Goal: Information Seeking & Learning: Learn about a topic

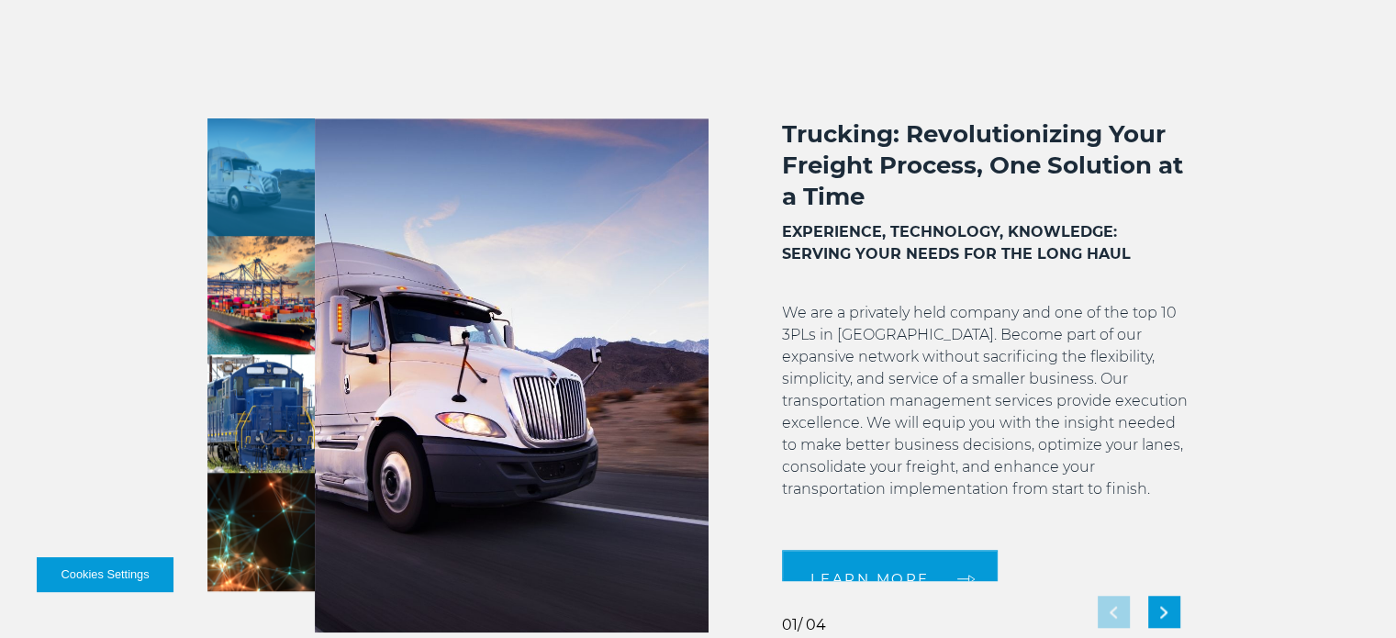
scroll to position [1460, 0]
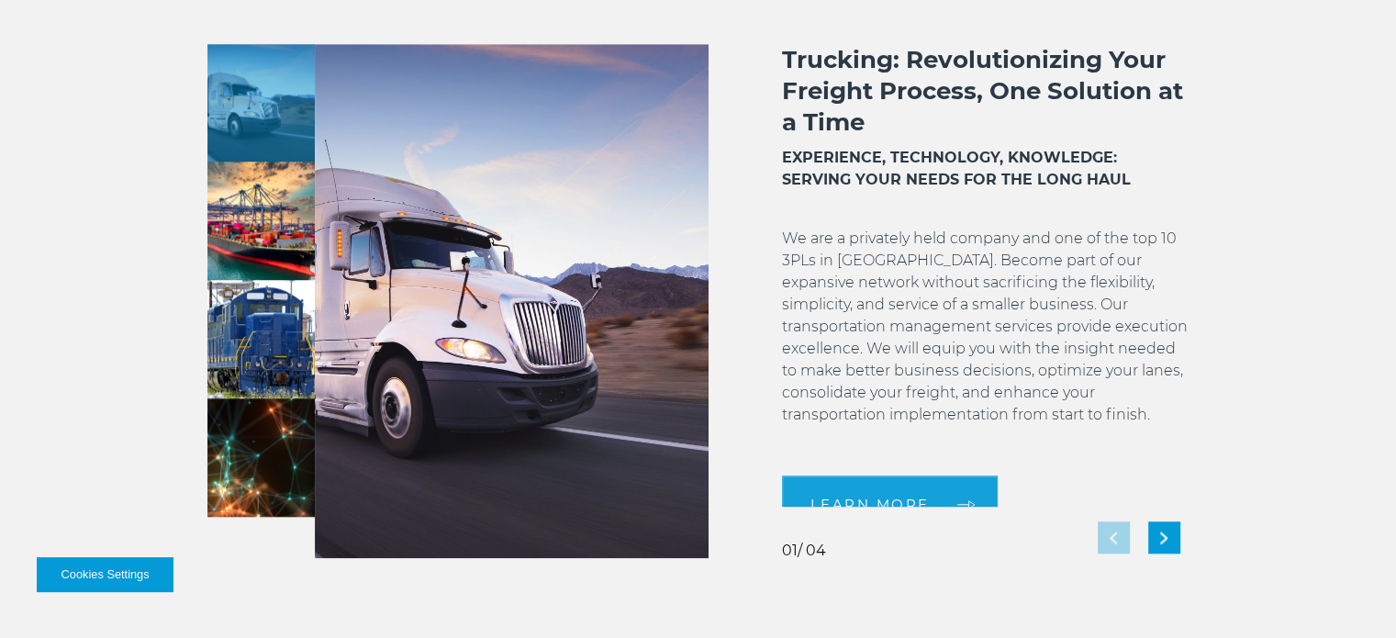
drag, startPoint x: 972, startPoint y: 498, endPoint x: 1098, endPoint y: 520, distance: 127.6
click at [1098, 520] on div "Trucking: Revolutionizing Your Freight Process, One Solution at a Time EXPERIEN…" at bounding box center [948, 301] width 481 height 514
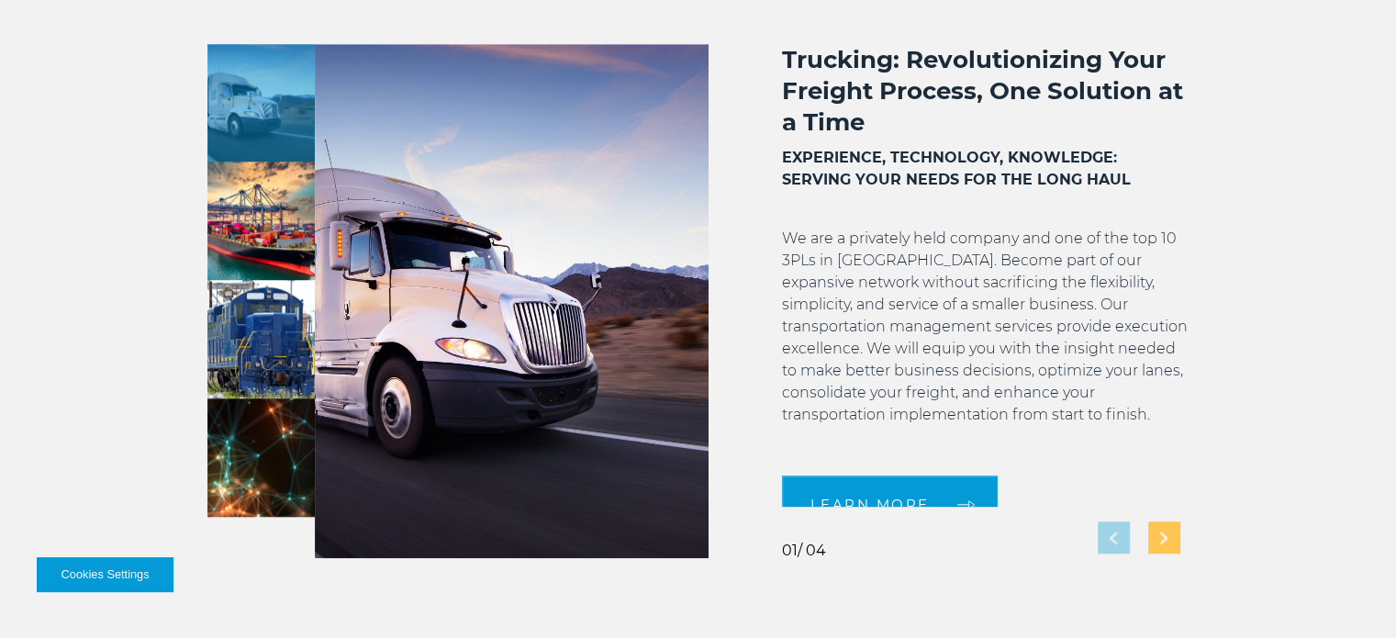
click at [1156, 551] on div "Next slide" at bounding box center [1164, 537] width 32 height 32
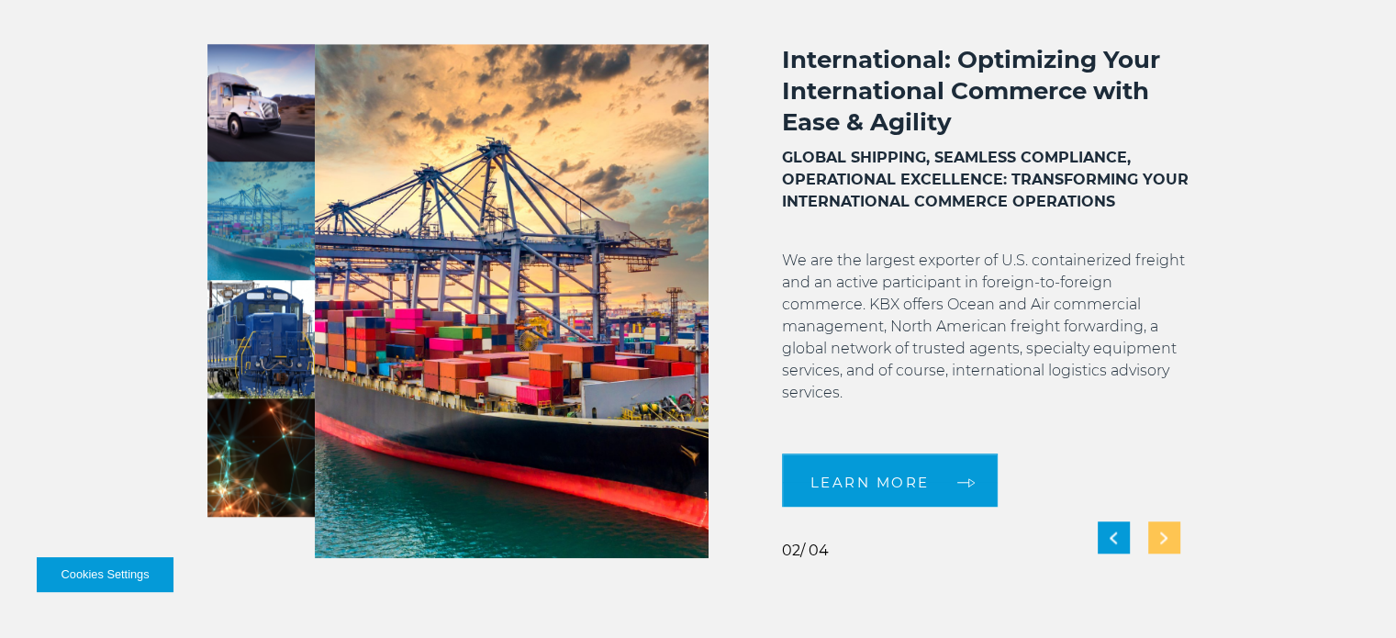
click at [1169, 540] on div "Next slide" at bounding box center [1164, 537] width 32 height 32
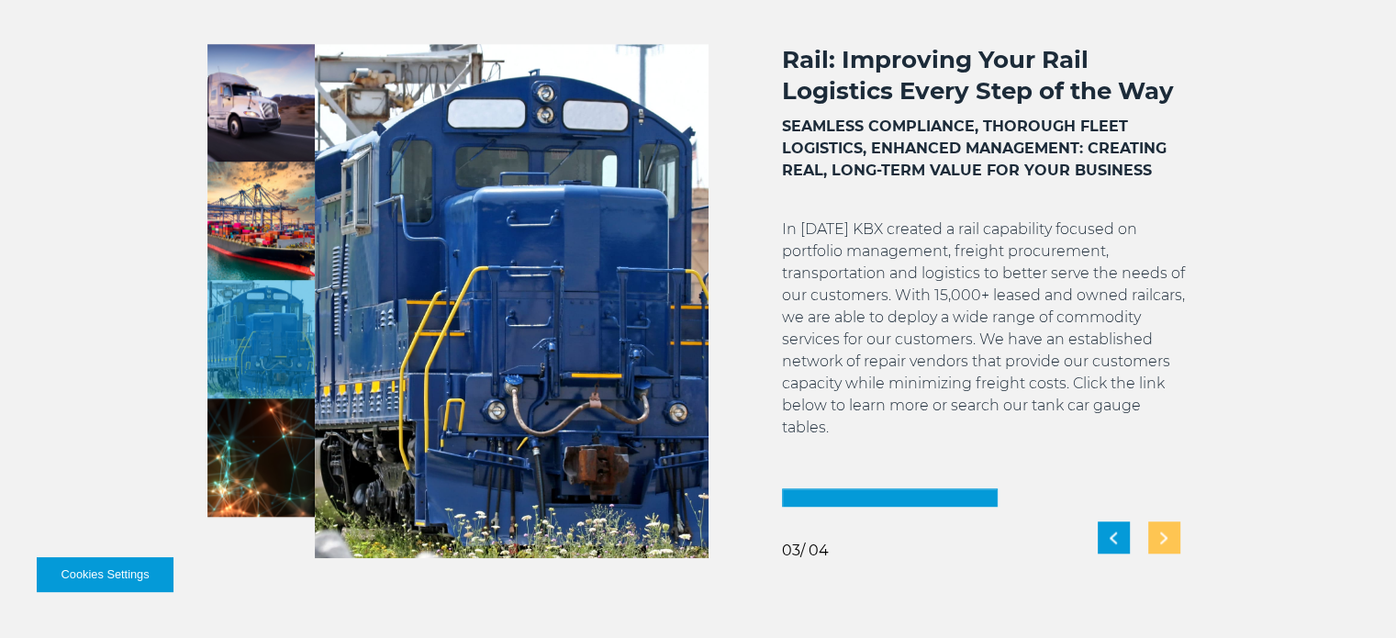
click at [1154, 531] on div "Next slide" at bounding box center [1164, 537] width 32 height 32
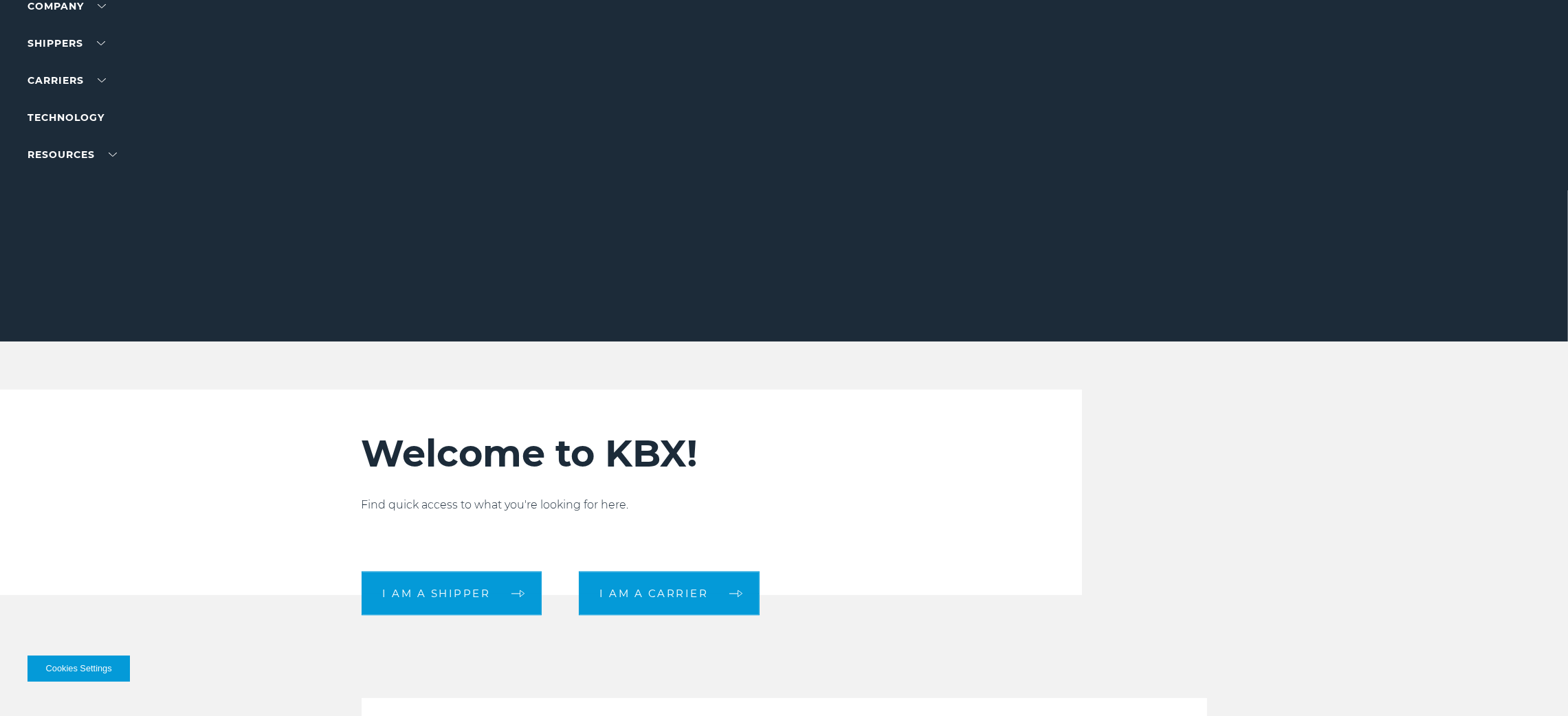
scroll to position [0, 0]
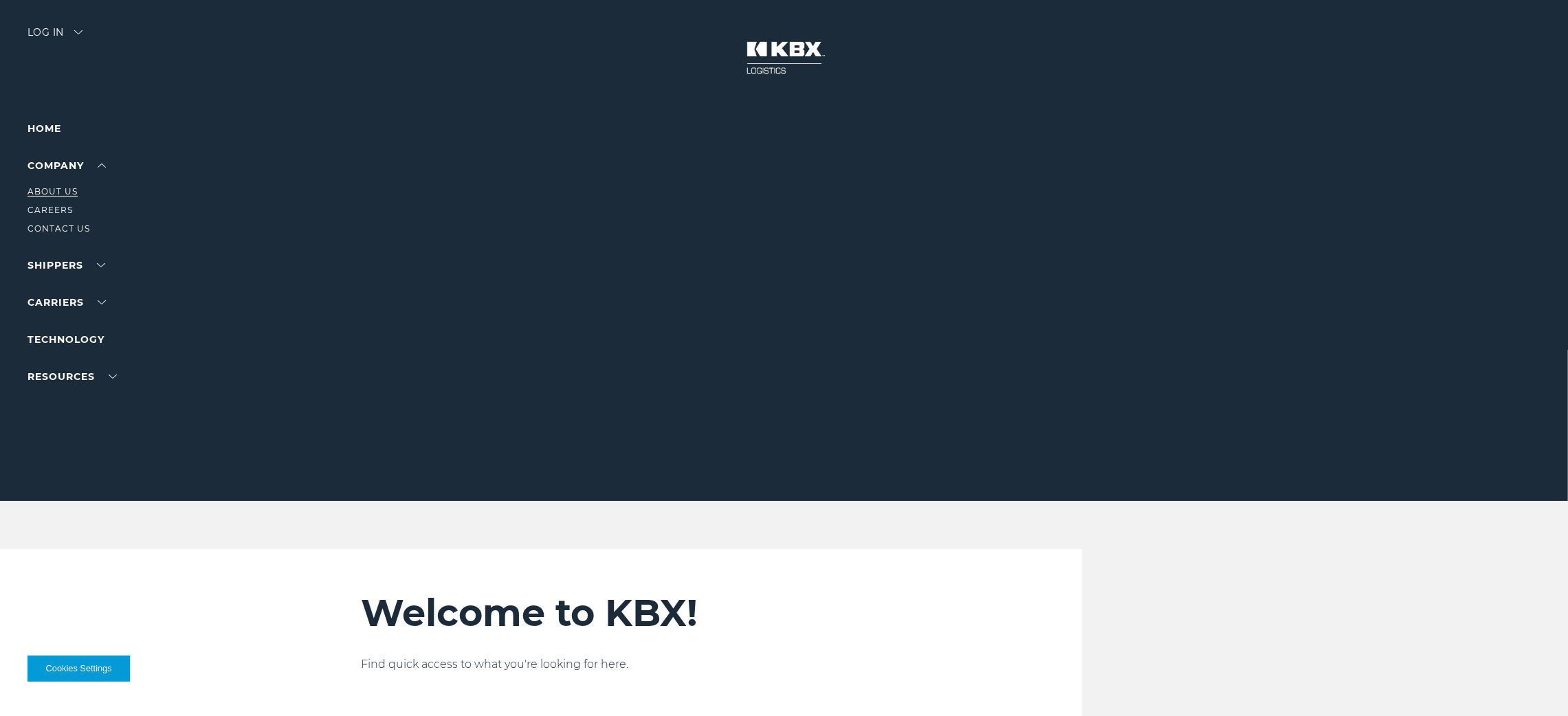
click at [52, 188] on link "About Us" at bounding box center [52, 192] width 50 height 10
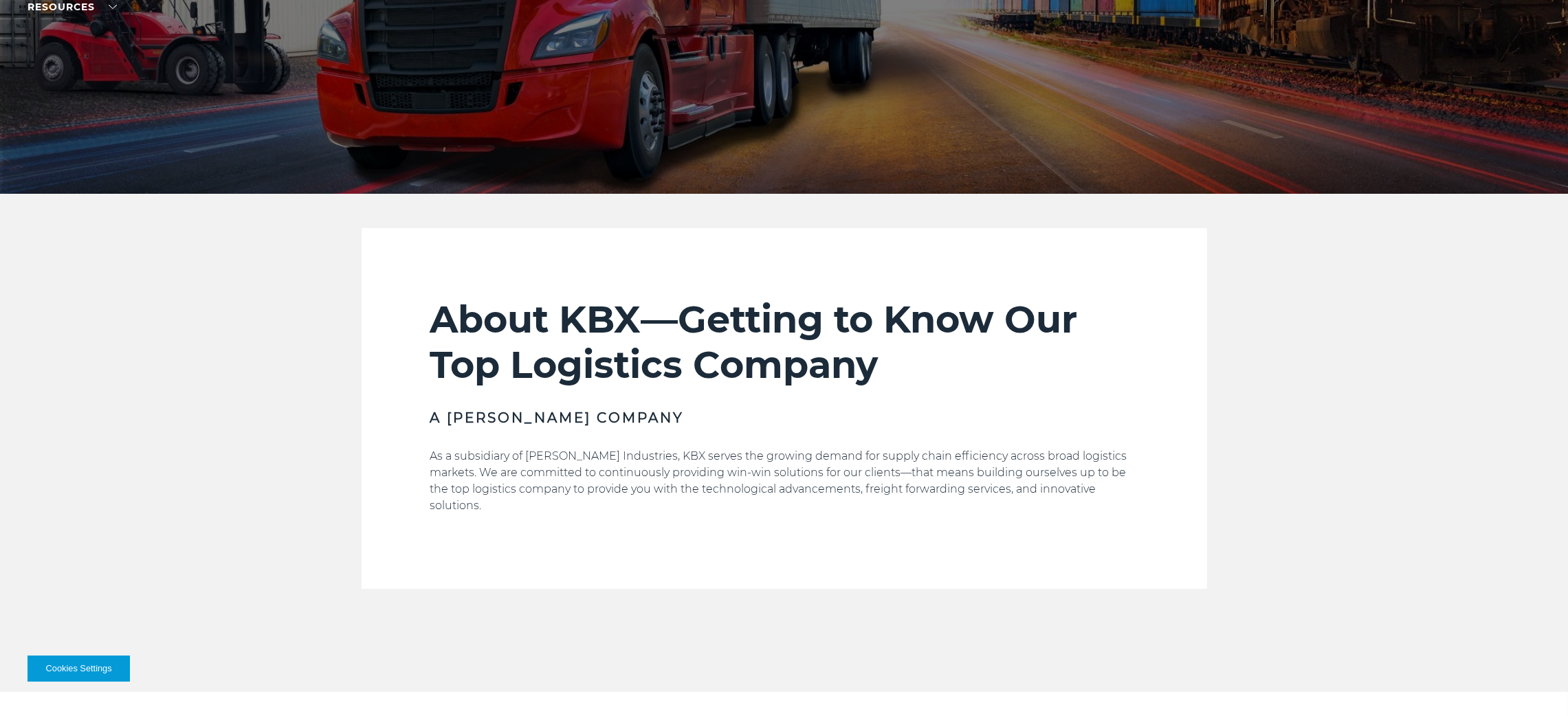
scroll to position [300, 0]
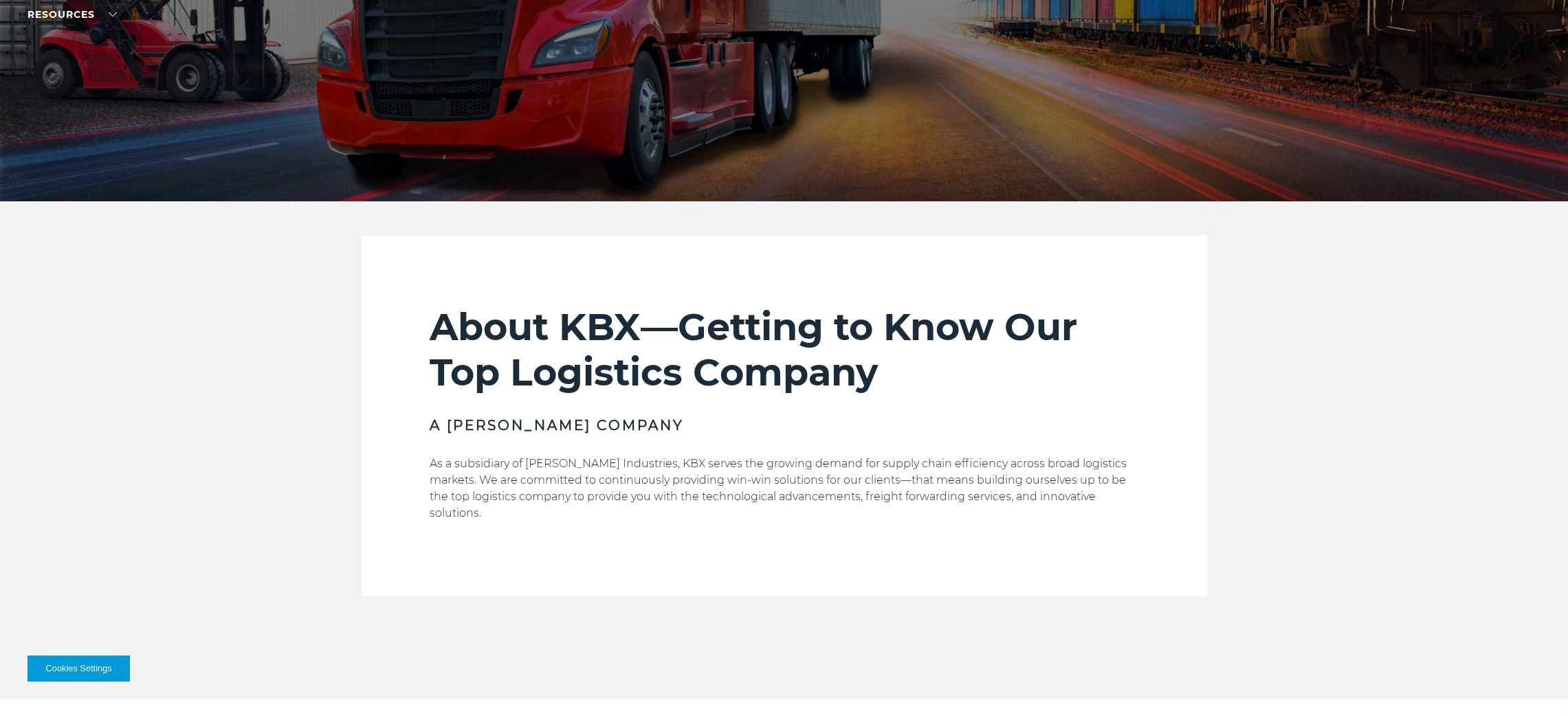
click at [590, 474] on p "As a subsidiary of Koch Industries, KBX serves the growing demand for supply ch…" at bounding box center [784, 488] width 708 height 66
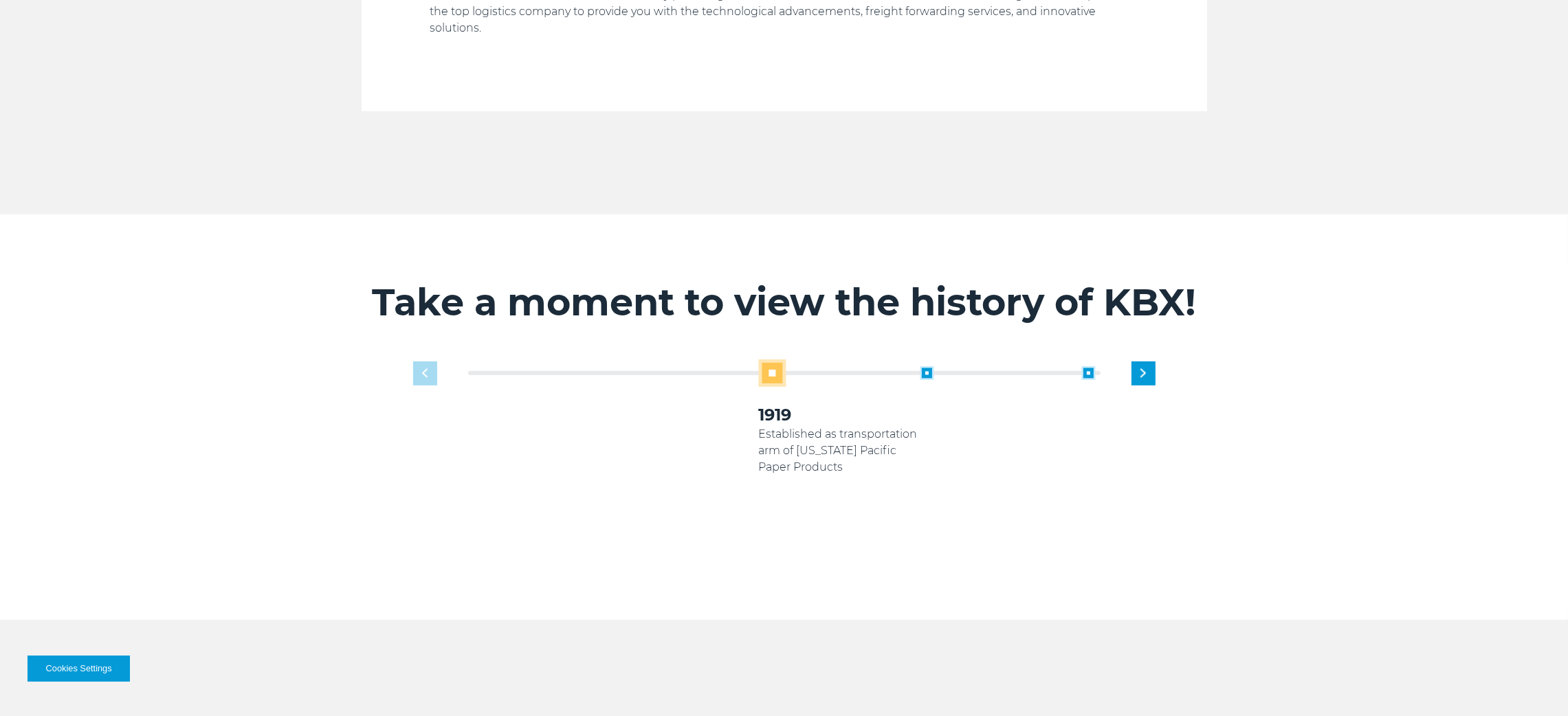
scroll to position [792, 0]
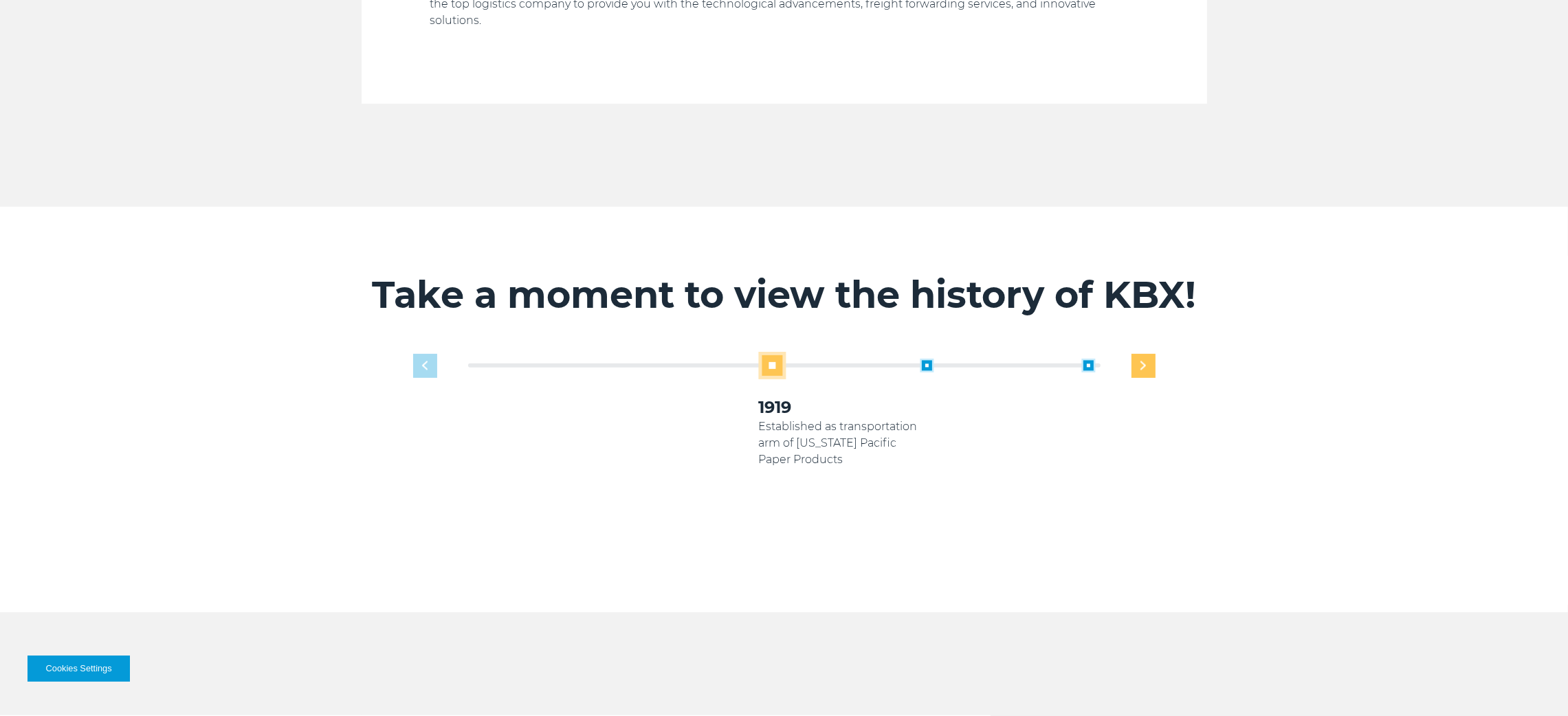
click at [1148, 357] on div "Next slide" at bounding box center [1143, 366] width 24 height 24
click at [1146, 357] on div "Next slide" at bounding box center [1143, 366] width 24 height 24
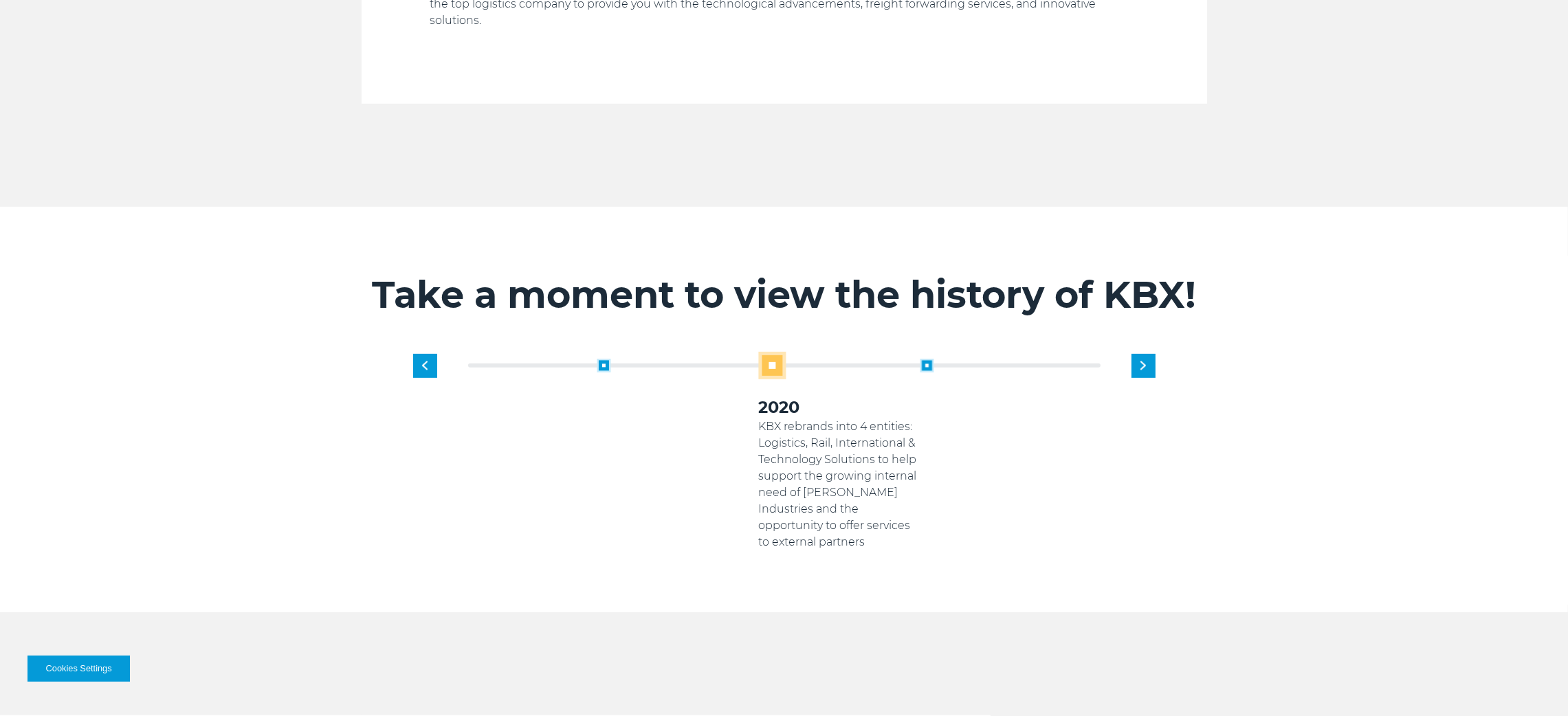
click at [1145, 362] on img "Next slide" at bounding box center [1142, 366] width 5 height 9
click at [1145, 352] on div "1919 Established as transportation arm of Georgia Pacific Paper Products 2005 K…" at bounding box center [839, 451] width 647 height 198
click at [1125, 354] on div "1919 Established as transportation arm of Georgia Pacific Paper Products 2005 K…" at bounding box center [839, 451] width 647 height 198
click at [414, 354] on div "Previous slide" at bounding box center [426, 366] width 24 height 24
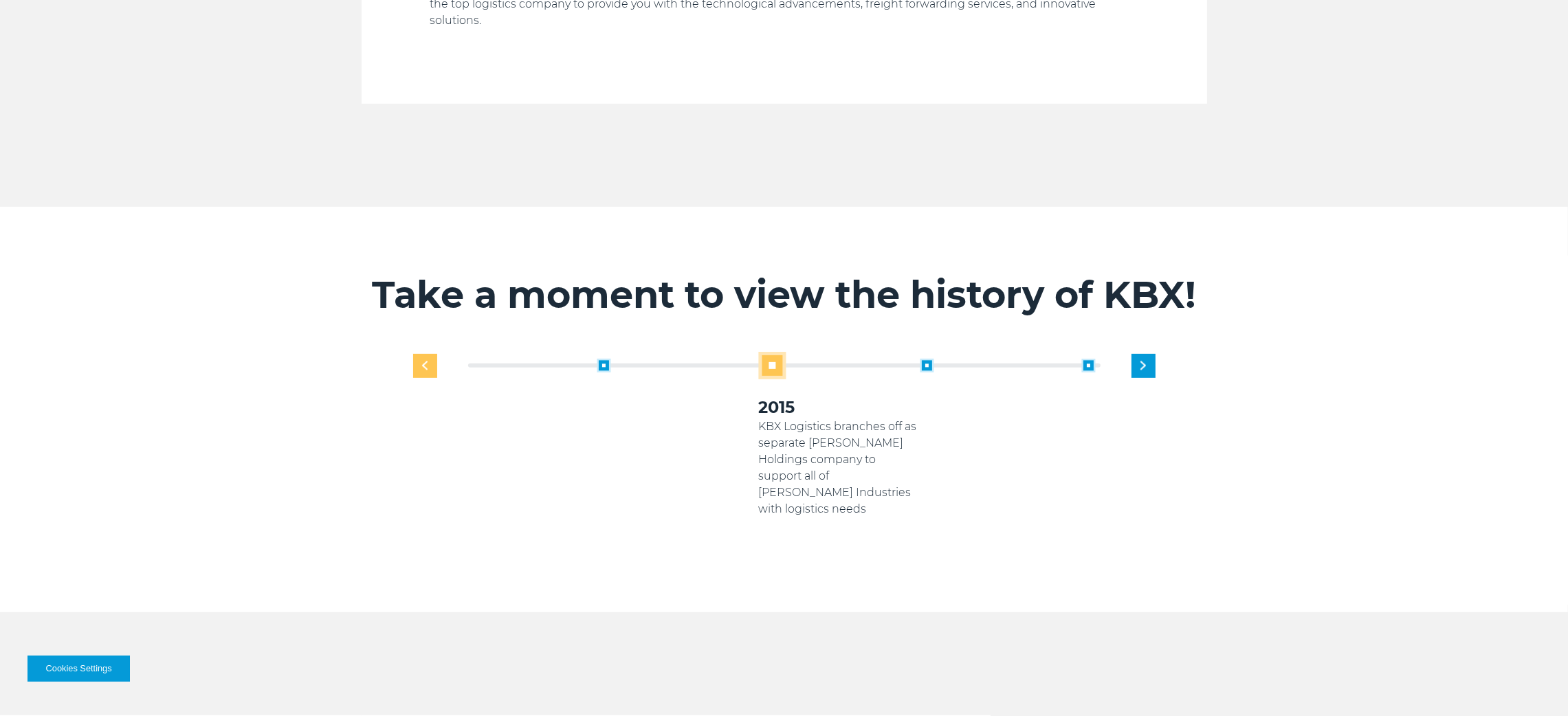
click at [414, 354] on div "Previous slide" at bounding box center [426, 366] width 24 height 24
click at [414, 352] on div "1919 Established as transportation arm of Georgia Pacific Paper Products 2005 2…" at bounding box center [784, 461] width 756 height 219
click at [1138, 354] on div "Next slide" at bounding box center [1143, 366] width 24 height 24
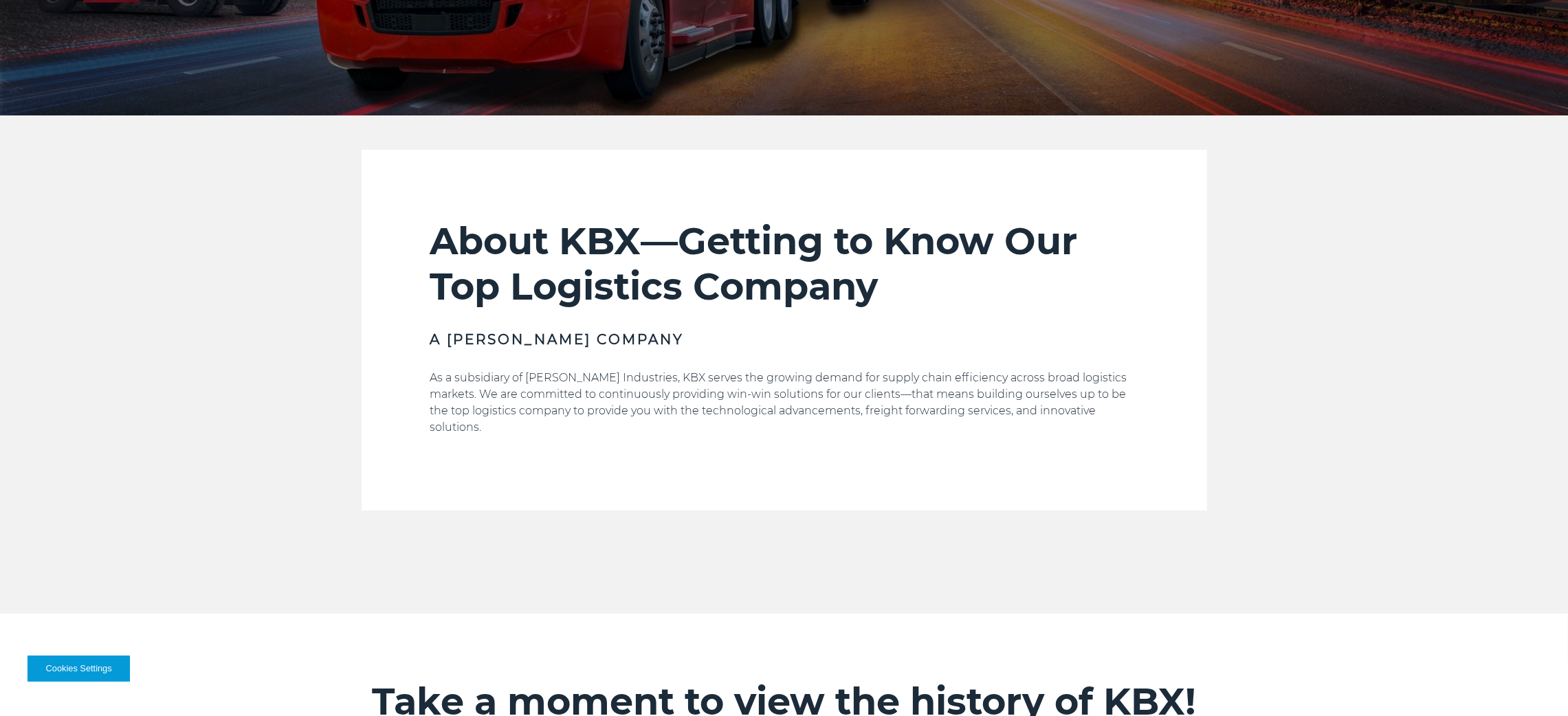
scroll to position [0, 0]
